Goal: Information Seeking & Learning: Learn about a topic

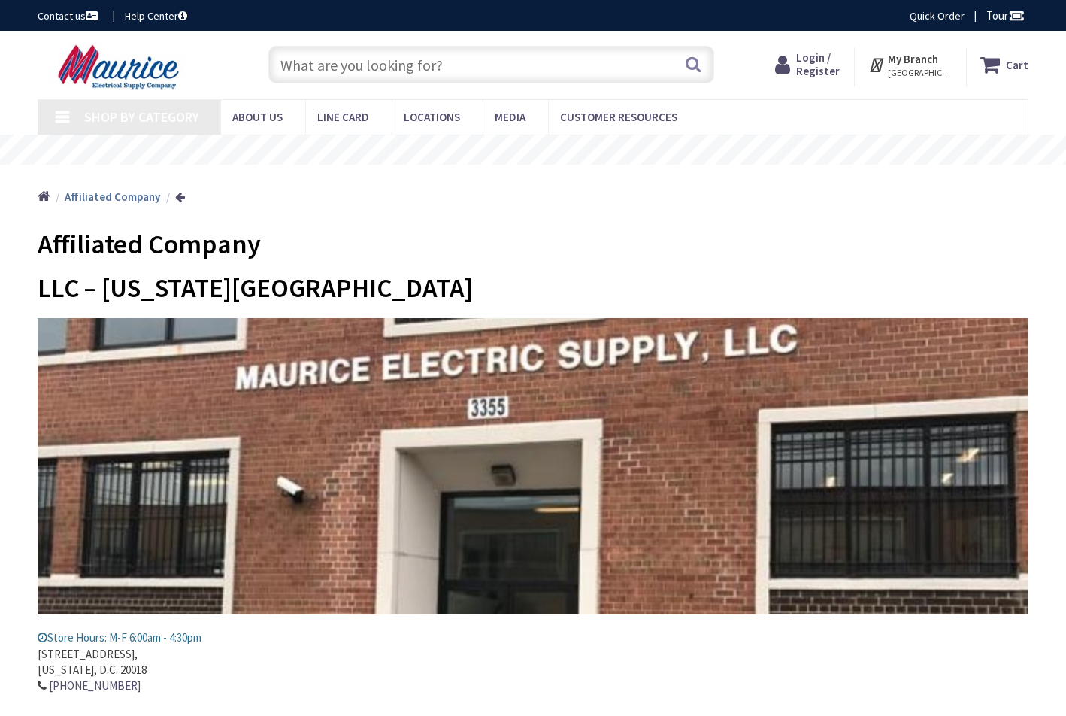
type input "[STREET_ADDRESS]"
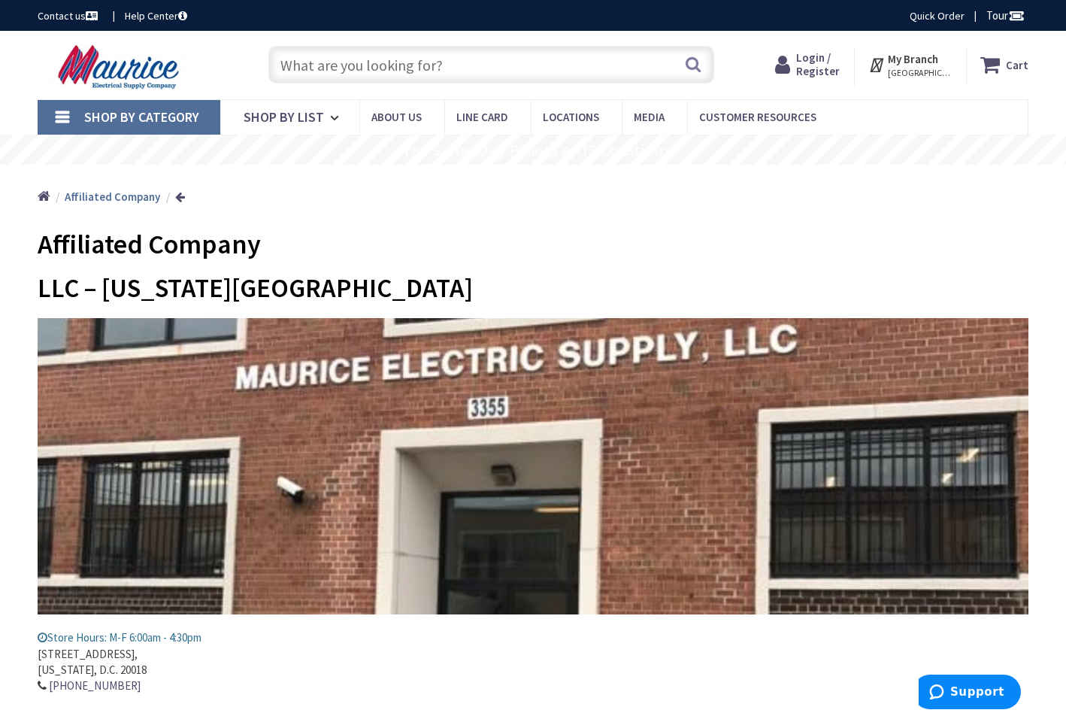
click at [461, 59] on input "text" at bounding box center [491, 65] width 446 height 38
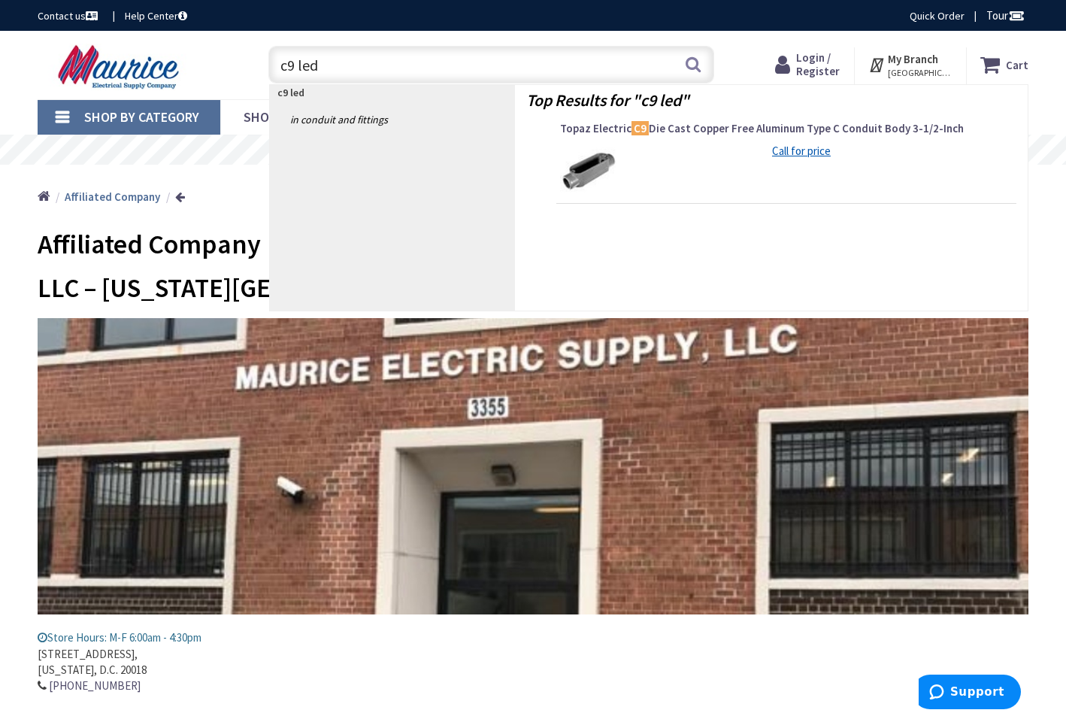
type input "c9 led"
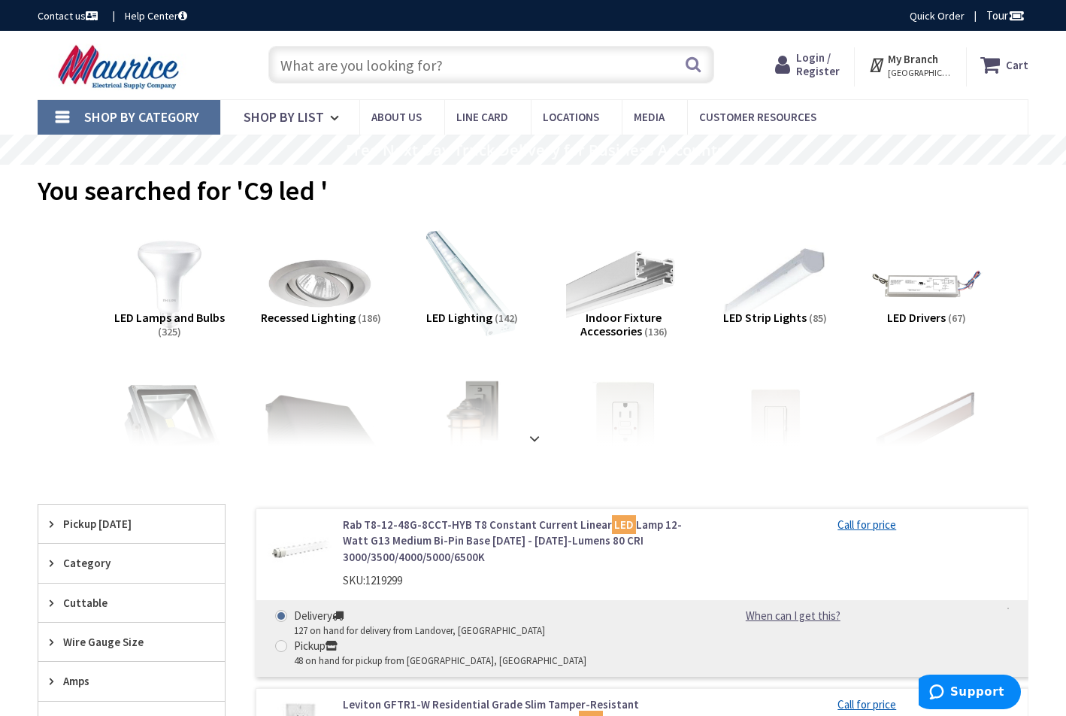
click at [114, 527] on span "Pickup [DATE]" at bounding box center [124, 524] width 123 height 16
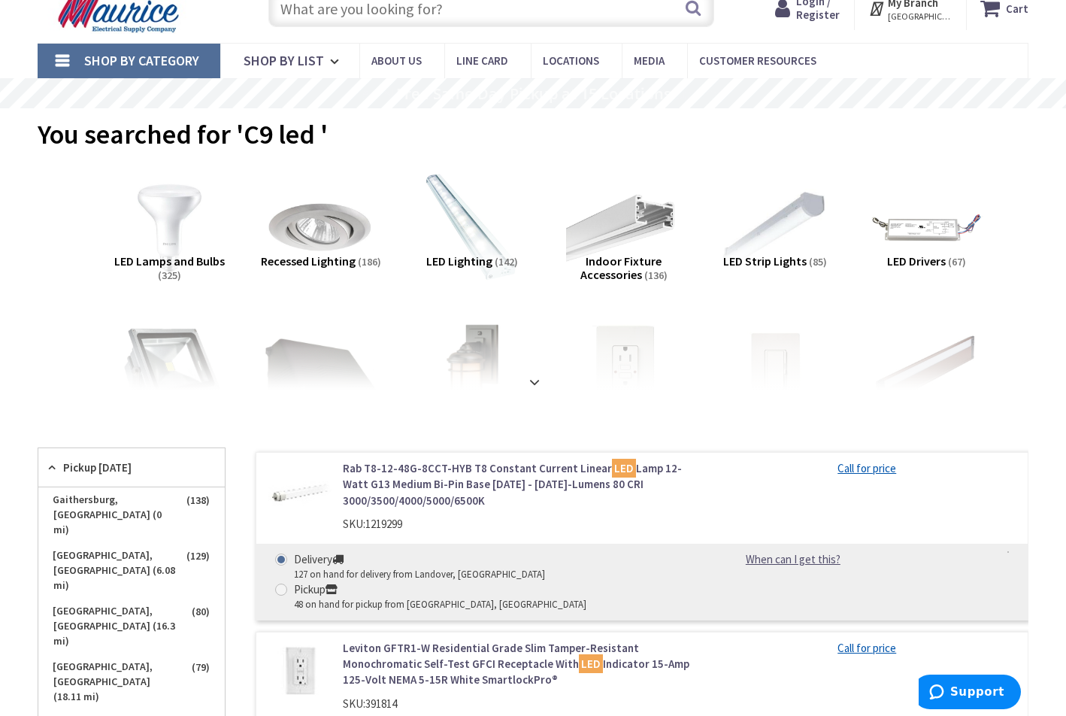
scroll to position [67, 0]
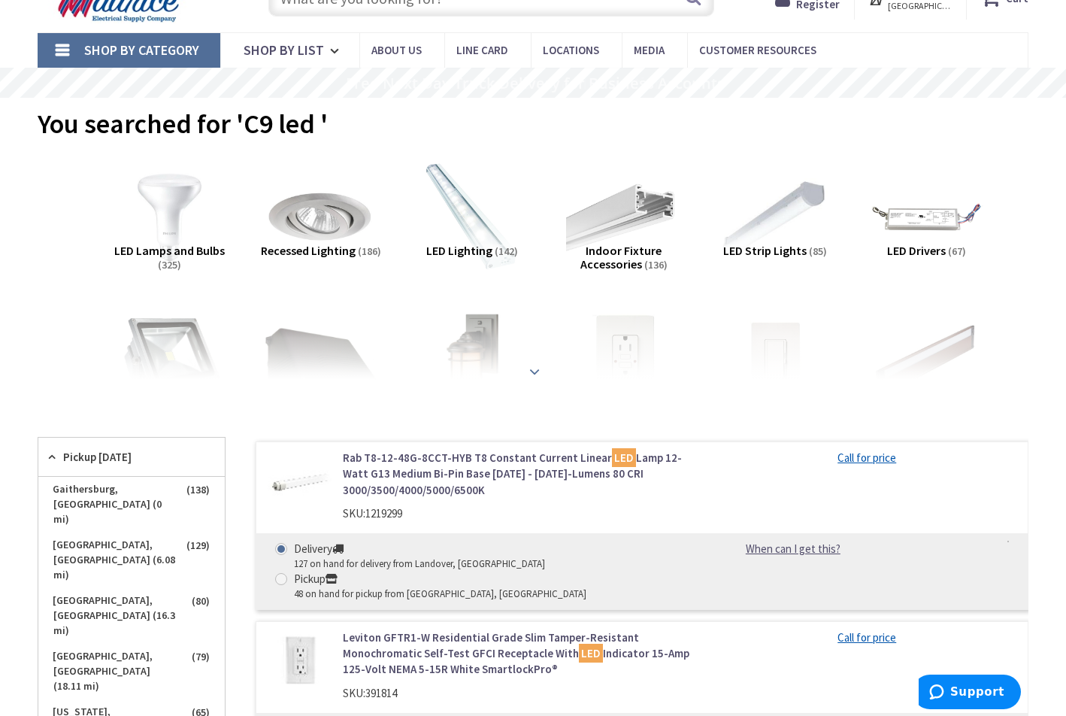
click at [534, 370] on strong at bounding box center [534, 371] width 18 height 17
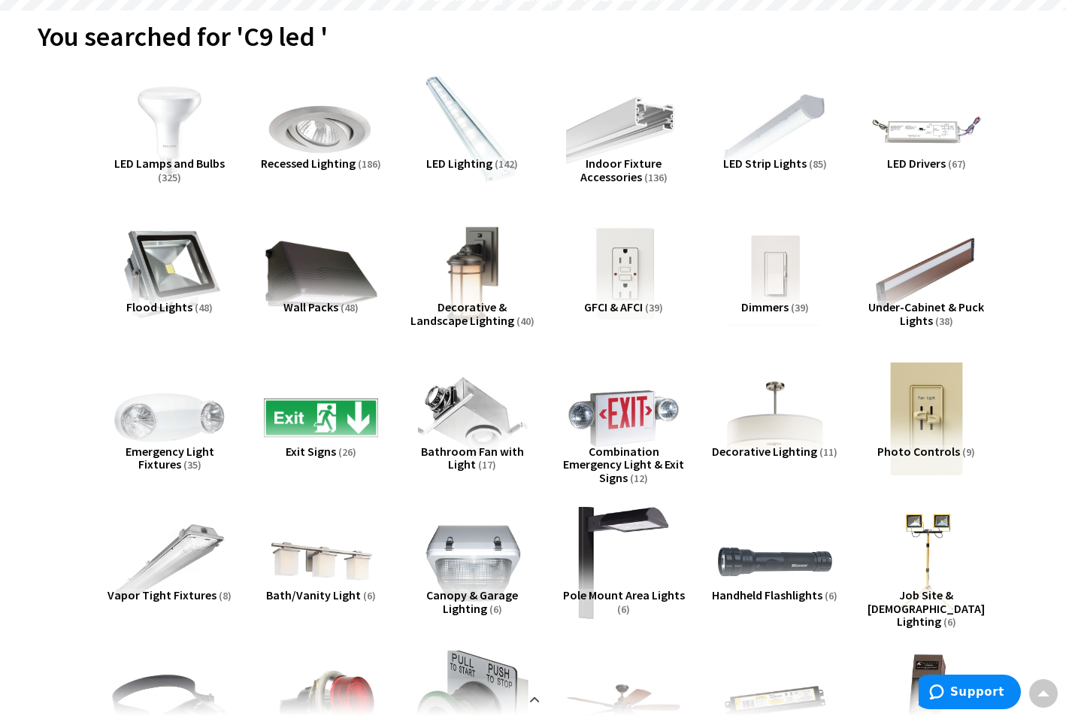
scroll to position [153, 0]
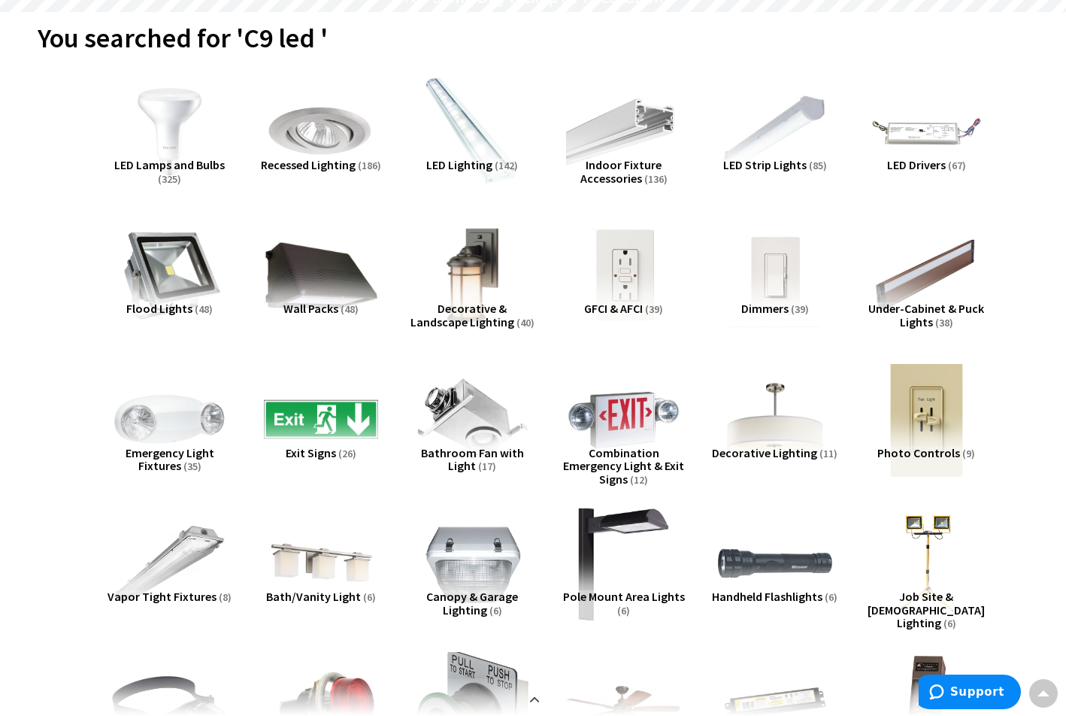
click at [474, 303] on span "Decorative & Landscape Lighting" at bounding box center [462, 315] width 104 height 29
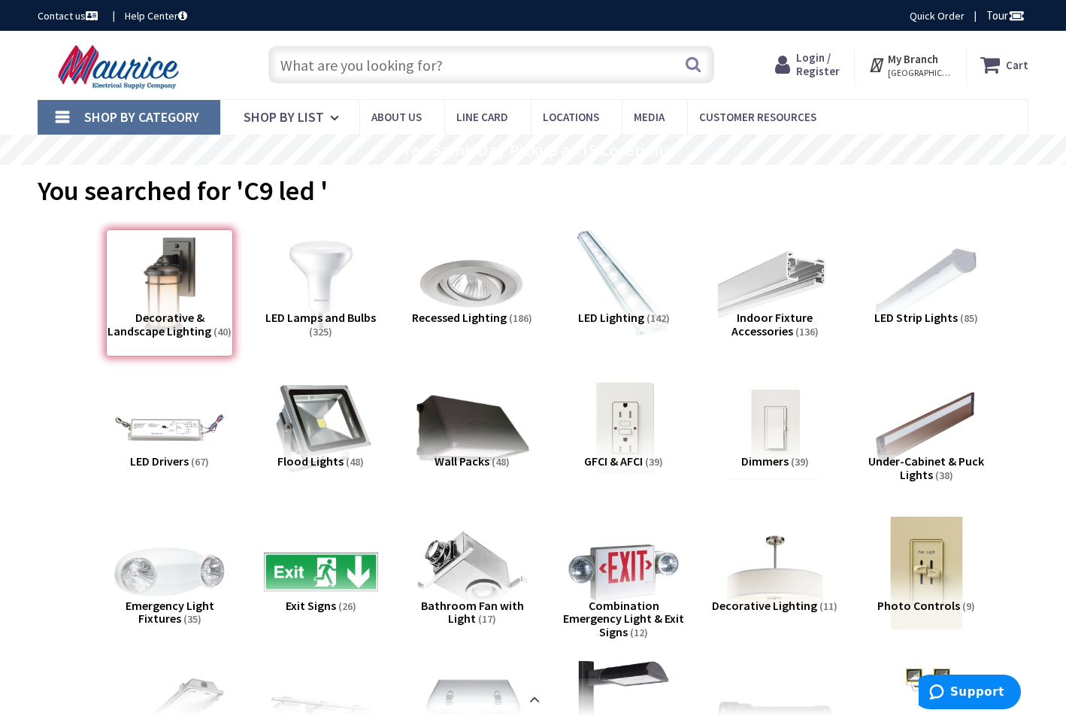
scroll to position [0, 0]
click at [468, 72] on input "text" at bounding box center [491, 65] width 446 height 38
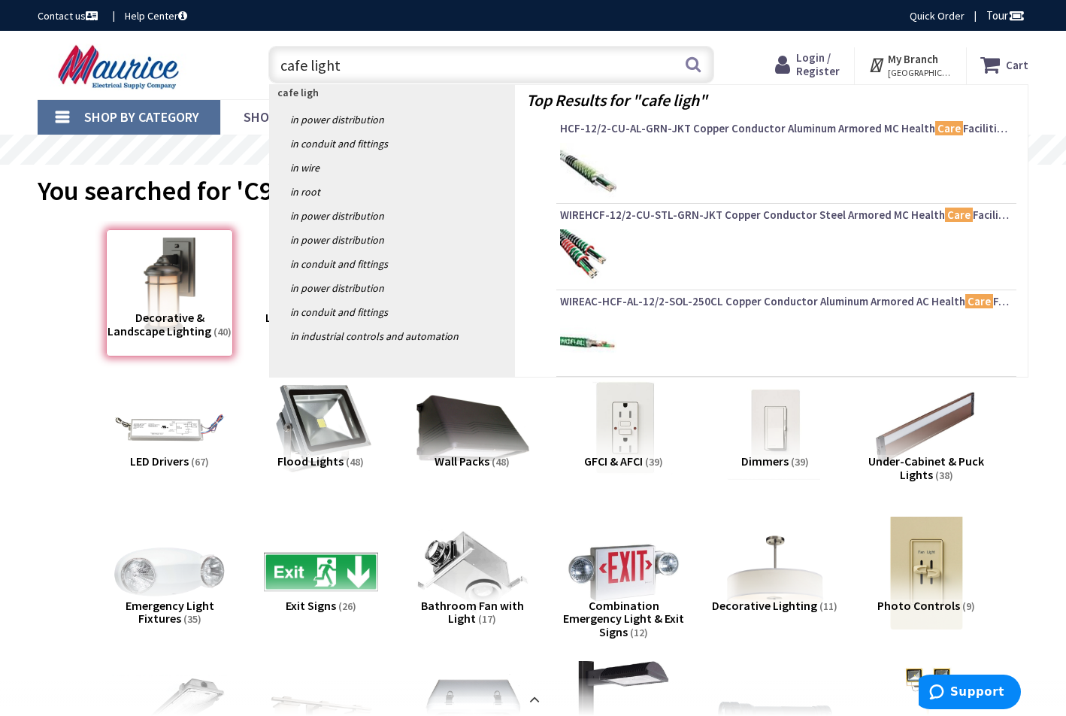
type input "cafe lights"
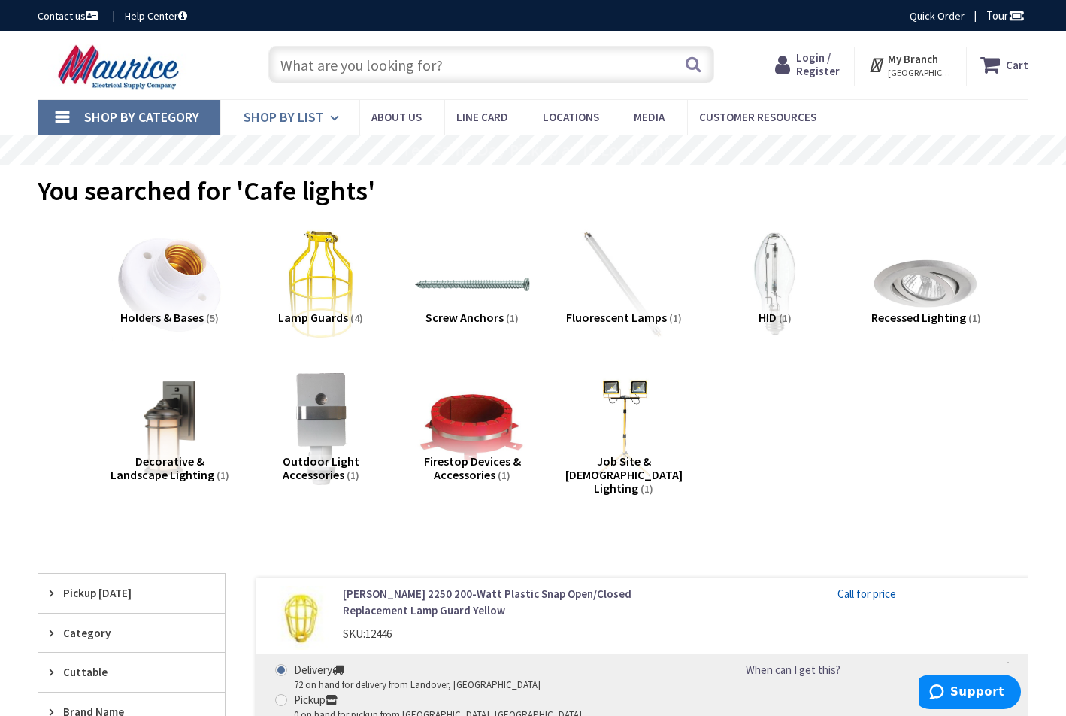
click at [312, 117] on span "Shop By List" at bounding box center [284, 116] width 80 height 17
click at [329, 408] on img at bounding box center [321, 428] width 126 height 126
